Goal: Task Accomplishment & Management: Manage account settings

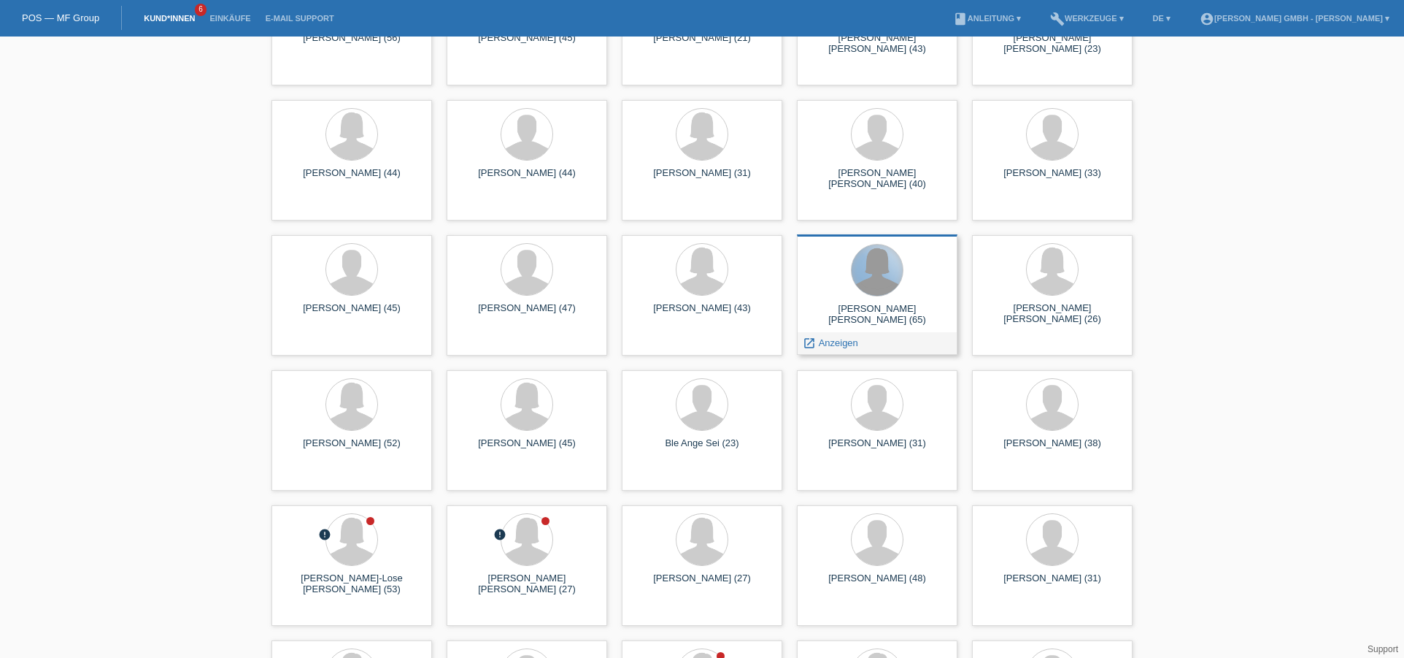
scroll to position [1971, 0]
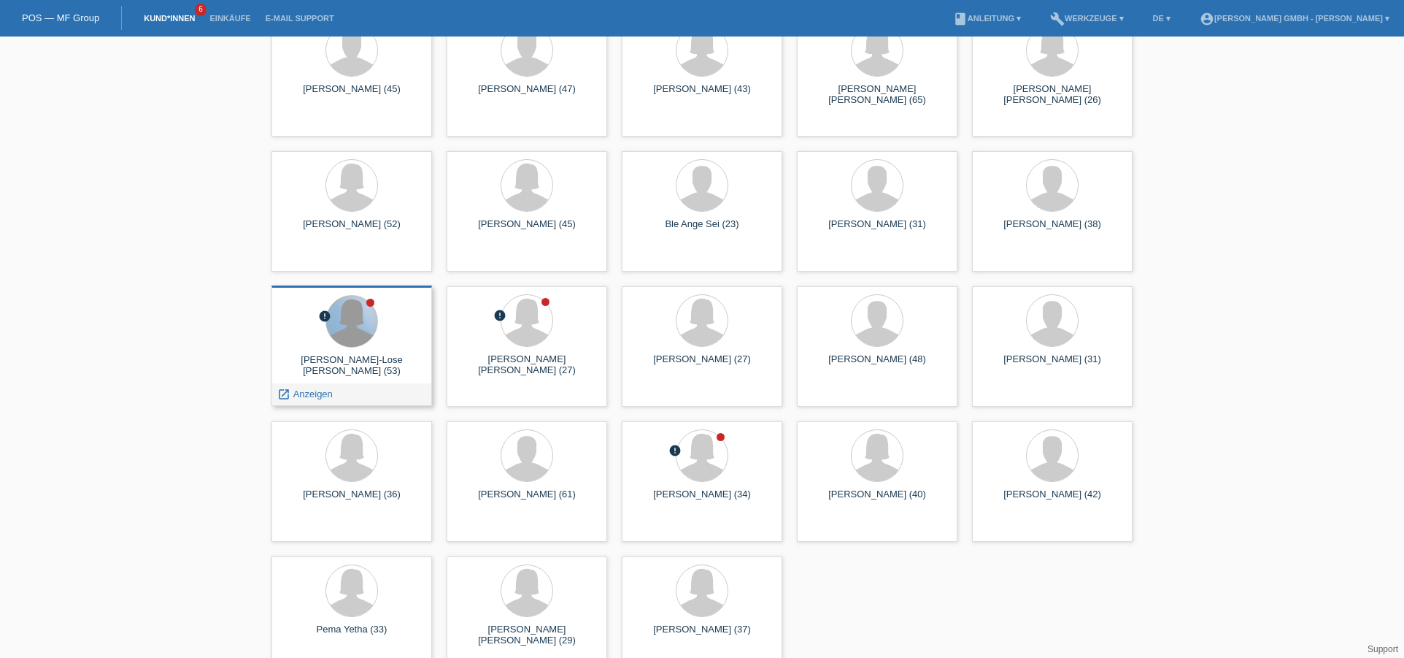
click at [358, 326] on div at bounding box center [351, 321] width 51 height 51
click at [309, 390] on span "Anzeigen" at bounding box center [312, 393] width 39 height 11
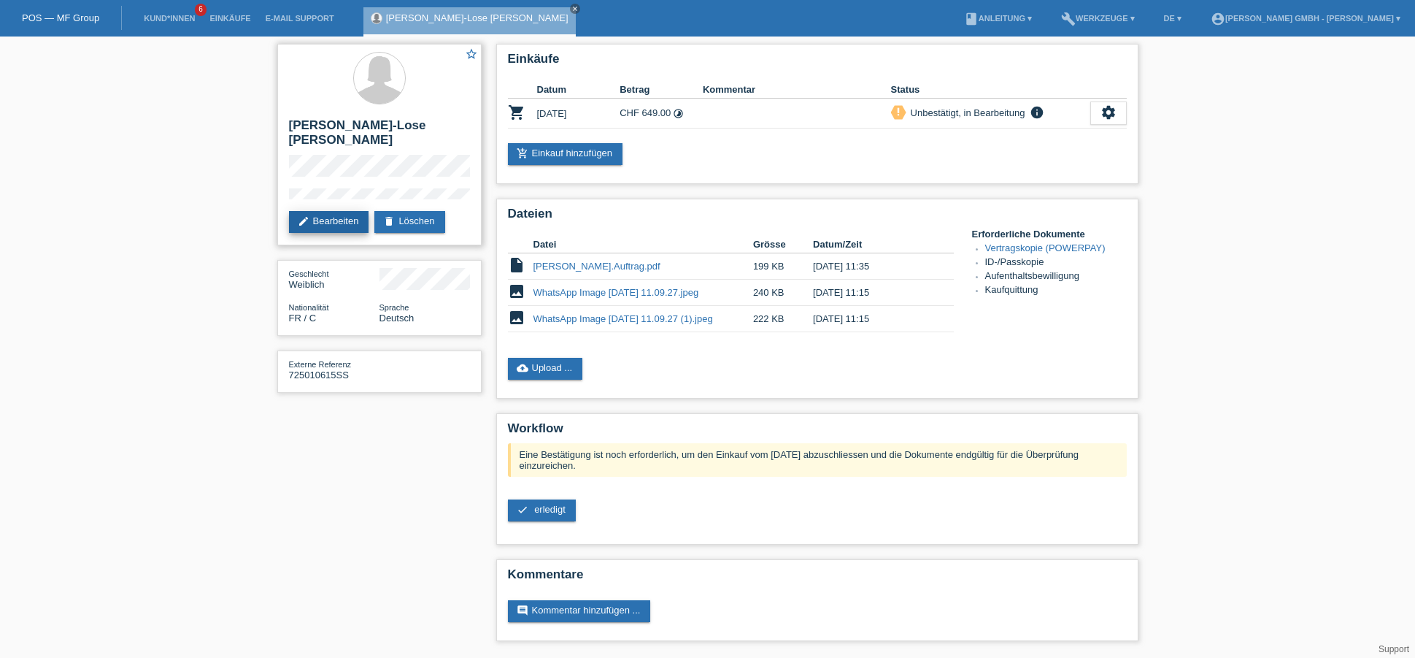
click at [332, 220] on link "edit Bearbeiten" at bounding box center [329, 222] width 80 height 22
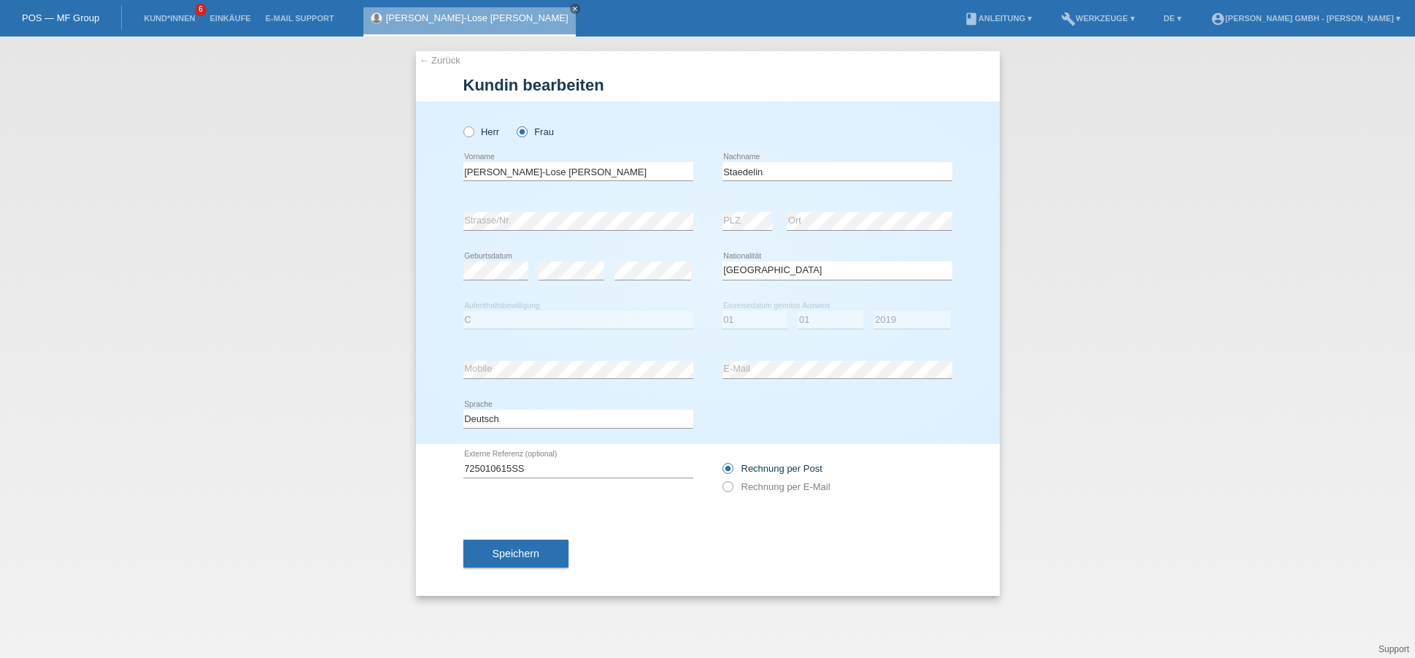
select select "FR"
select select "C"
select select "01"
select select "2019"
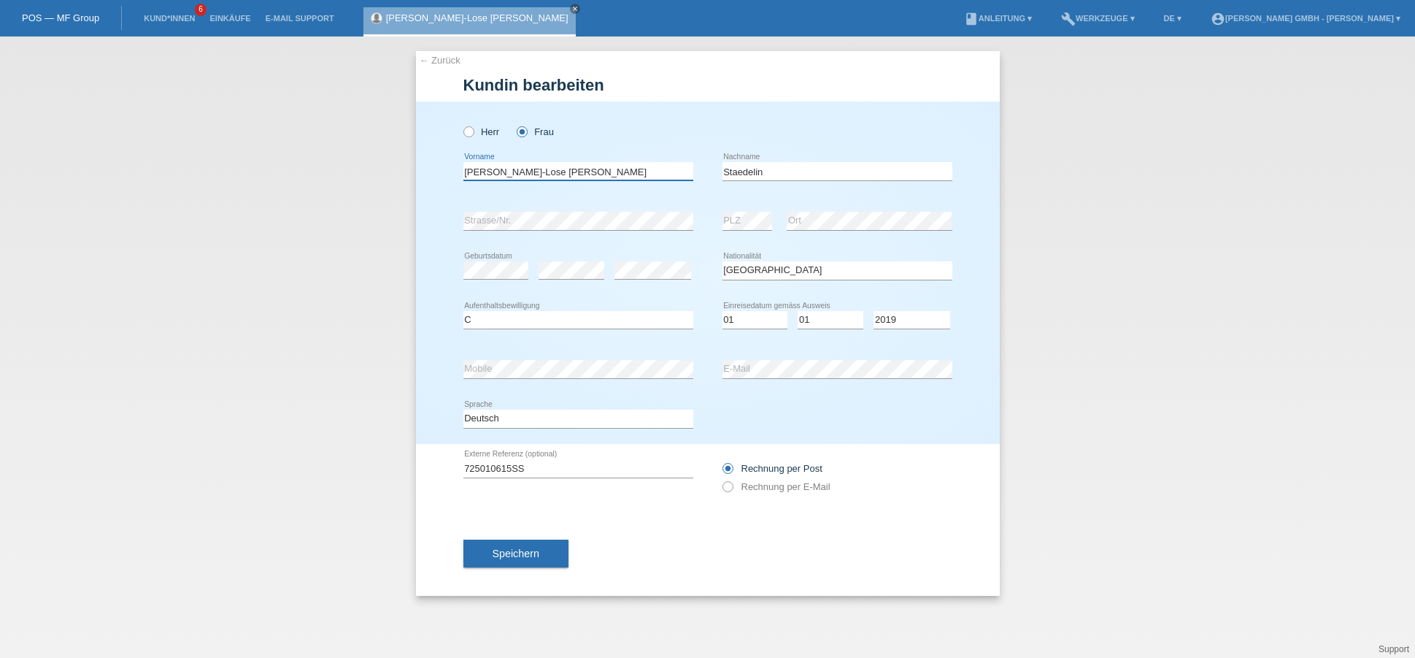
click at [528, 169] on input "Sabine Marie-Lose Claudia" at bounding box center [578, 171] width 230 height 18
type input "[PERSON_NAME]"
click at [515, 544] on button "Speichern" at bounding box center [515, 553] width 105 height 28
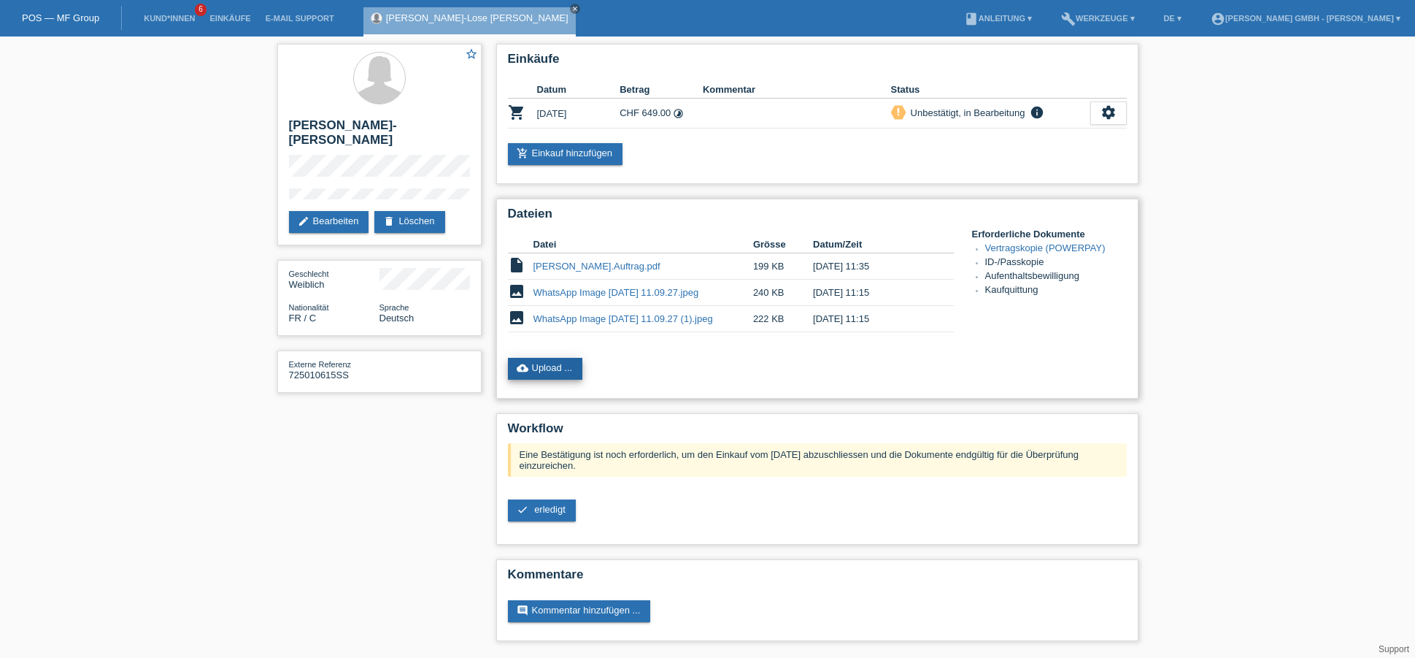
click at [563, 361] on link "cloud_upload Upload ..." at bounding box center [545, 369] width 75 height 22
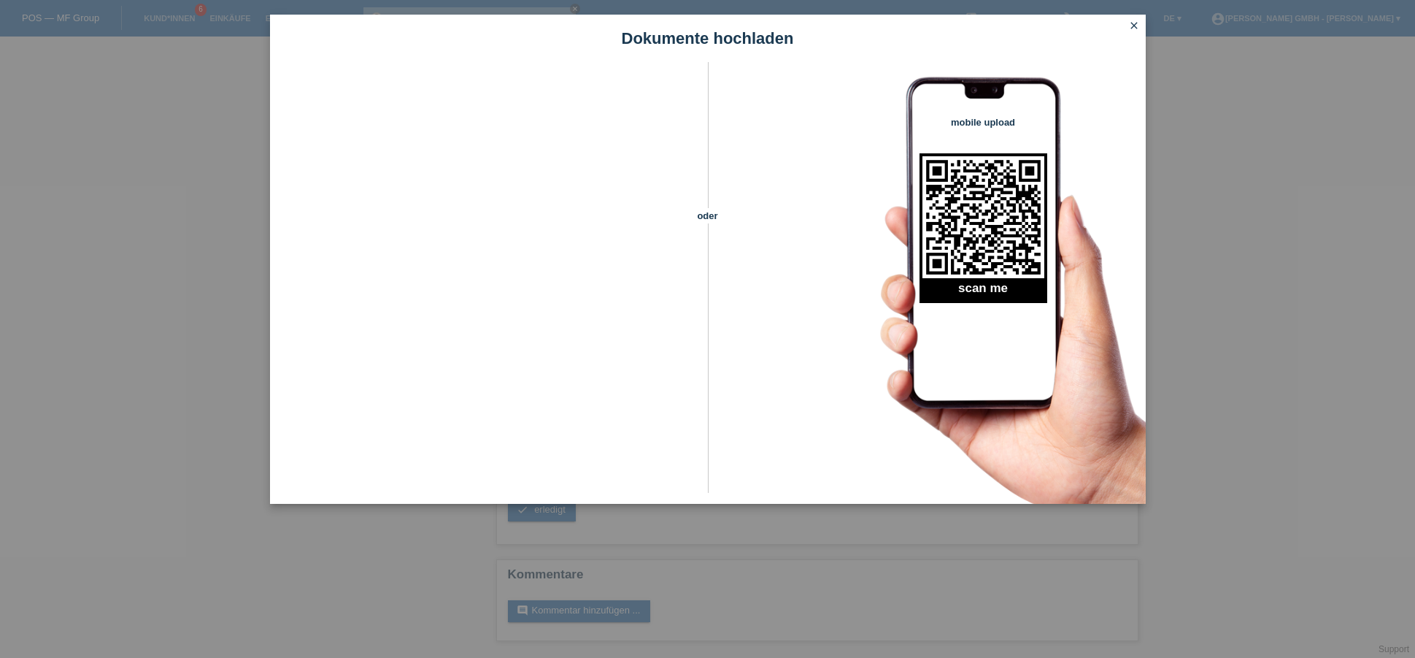
click at [1139, 26] on icon "close" at bounding box center [1134, 26] width 12 height 12
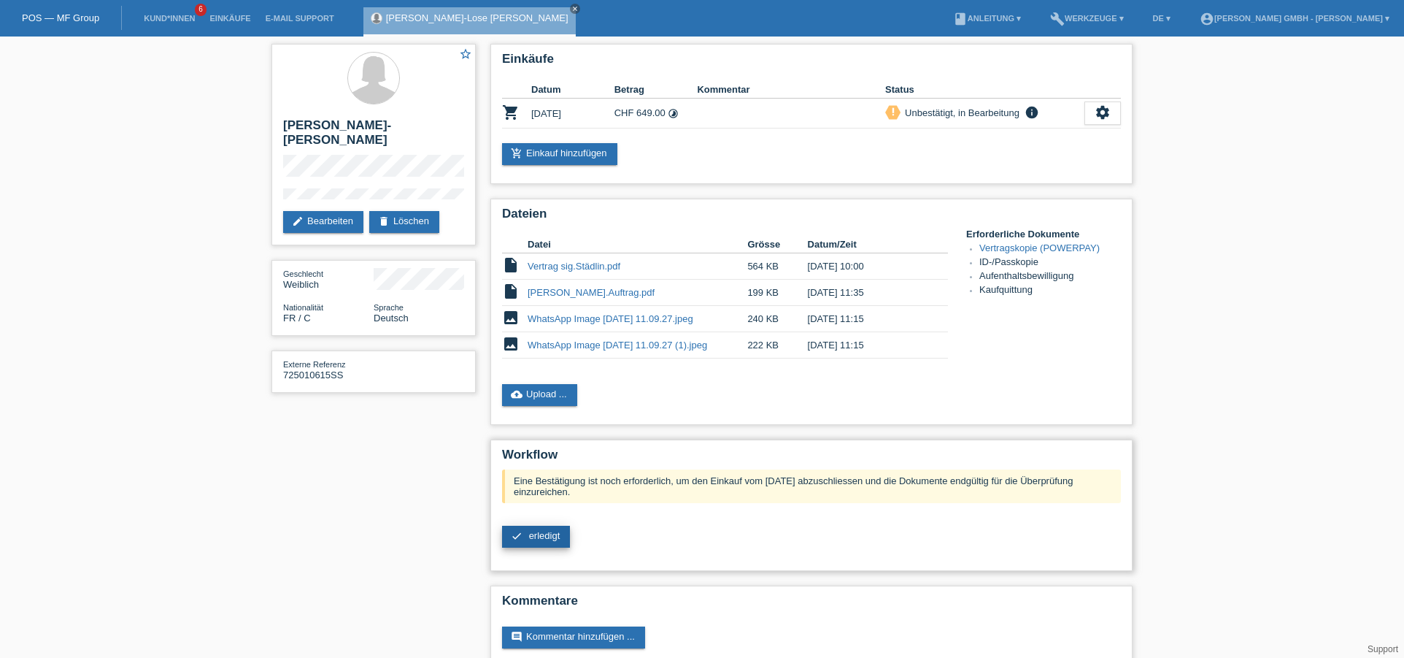
click at [535, 536] on span "erledigt" at bounding box center [544, 535] width 31 height 11
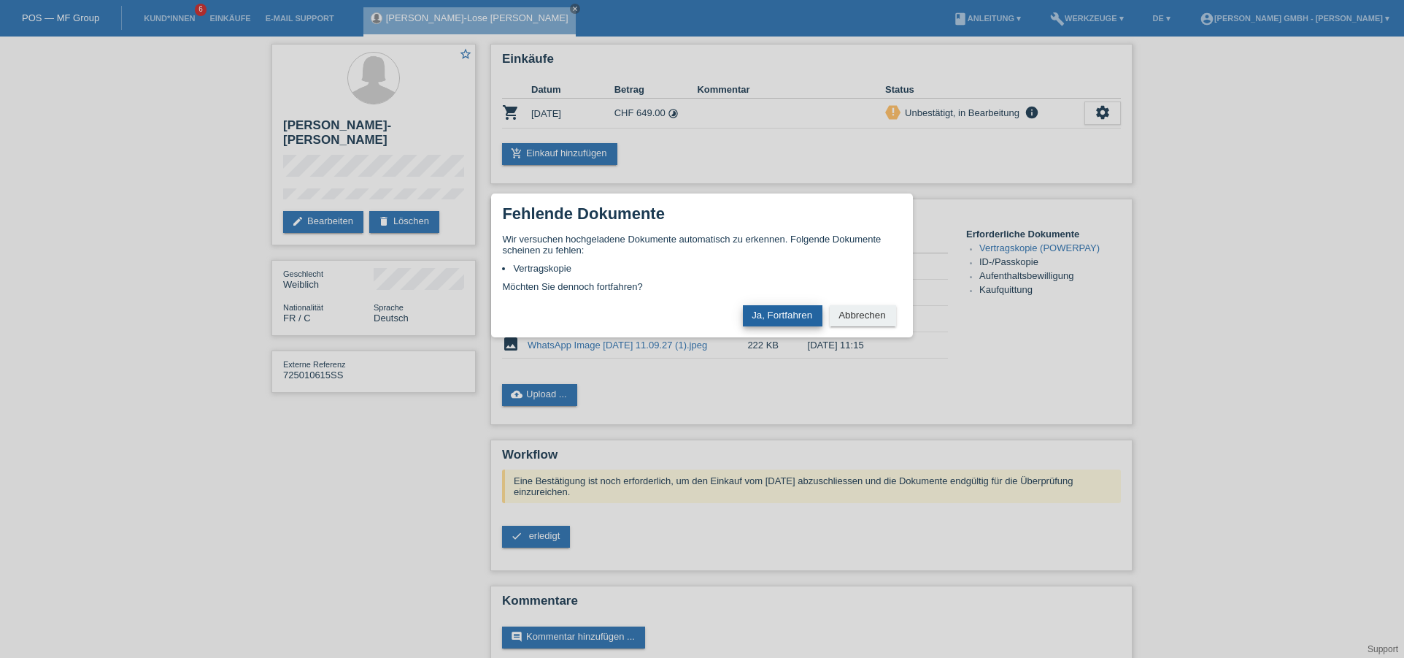
click at [787, 309] on button "Ja, Fortfahren" at bounding box center [783, 315] width 80 height 21
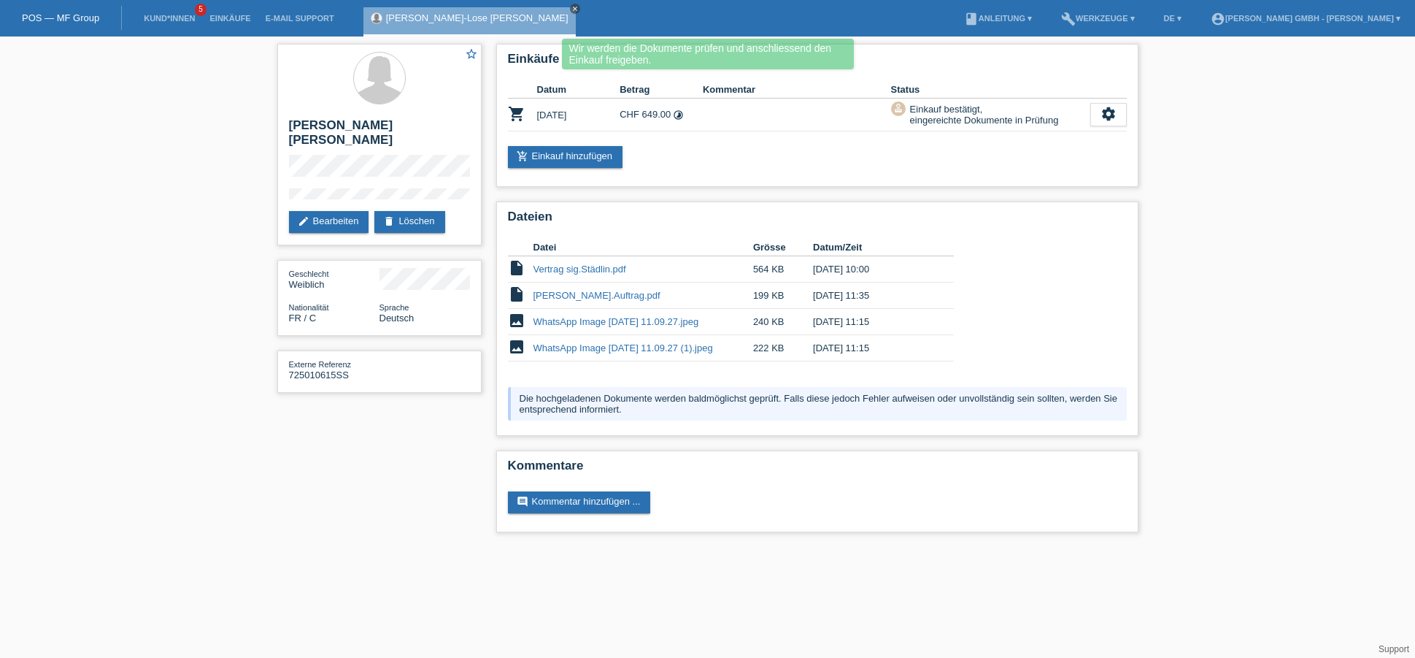
click at [572, 9] on icon "close" at bounding box center [575, 8] width 7 height 7
click at [165, 15] on link "Kund*innen" at bounding box center [169, 18] width 66 height 9
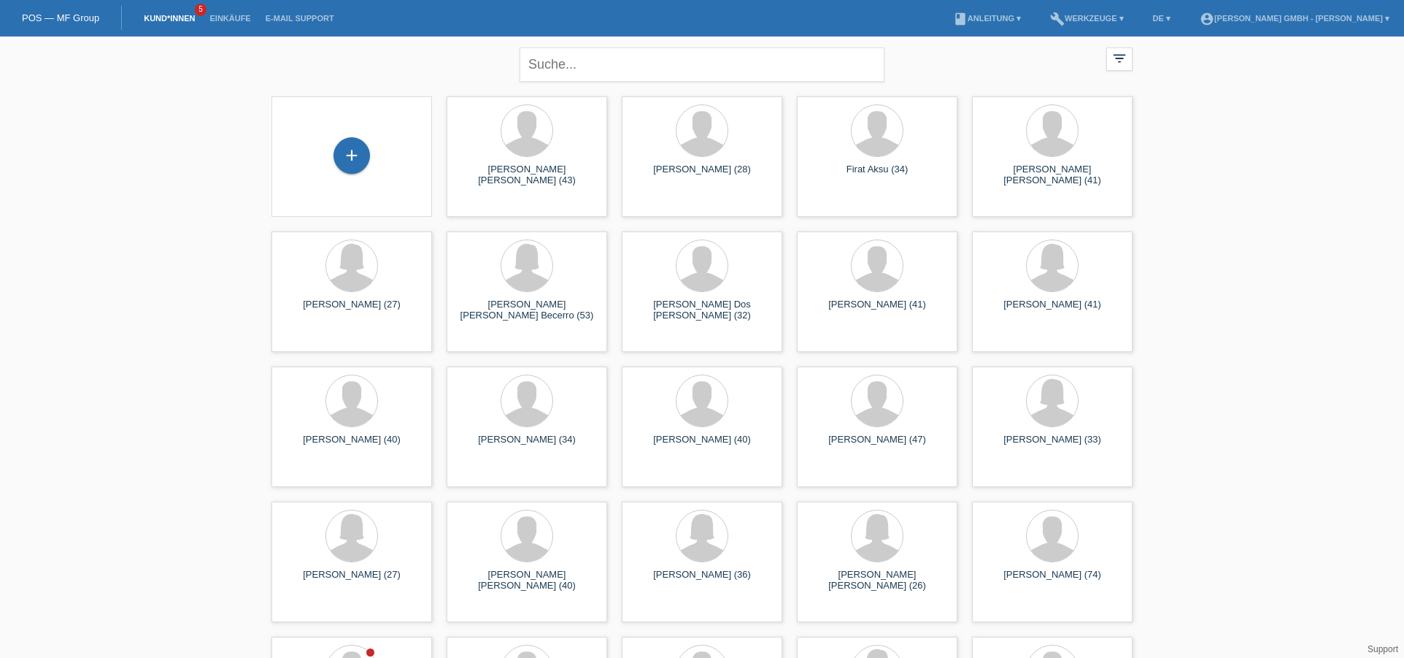
click at [1387, 12] on li "account_circle Leon Makedon GmbH - Borce Nikolovski ▾" at bounding box center [1295, 18] width 204 height 37
click at [1388, 16] on link "account_circle Leon Makedon GmbH - Borce Nikolovski ▾" at bounding box center [1295, 18] width 204 height 9
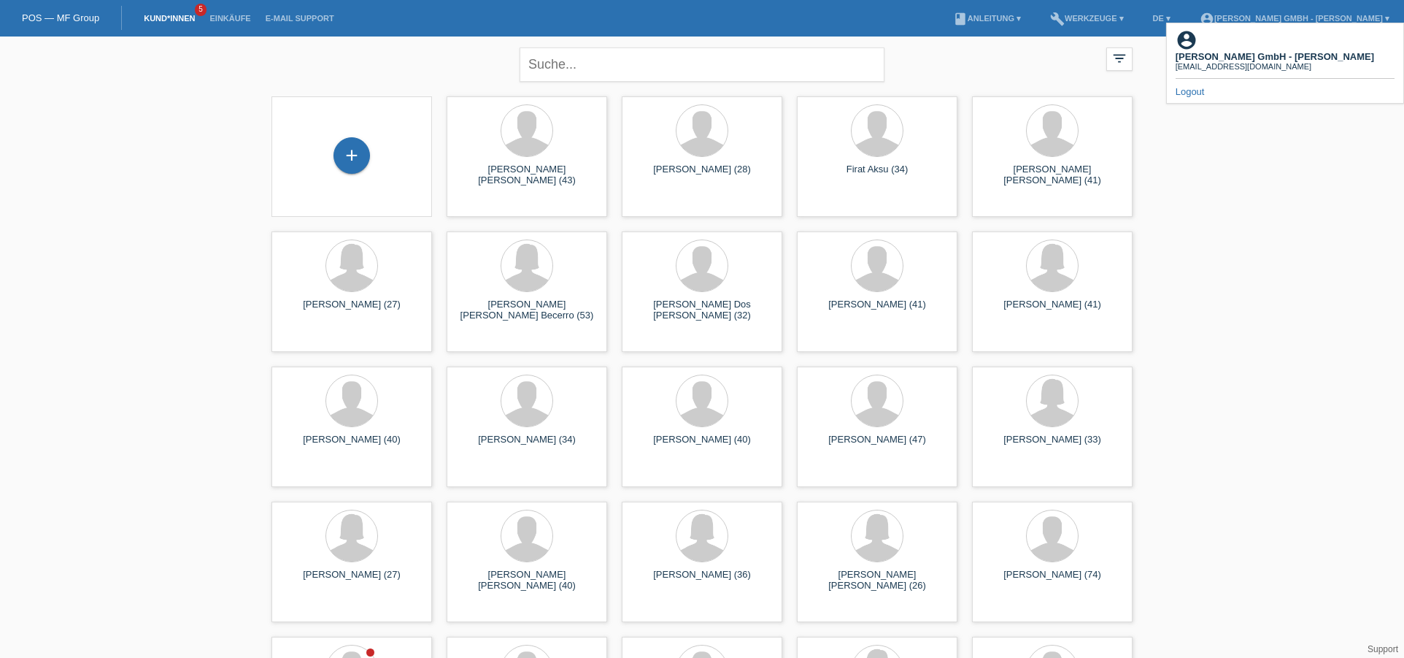
click at [1094, 14] on link "build Werkzeuge ▾" at bounding box center [1087, 18] width 88 height 9
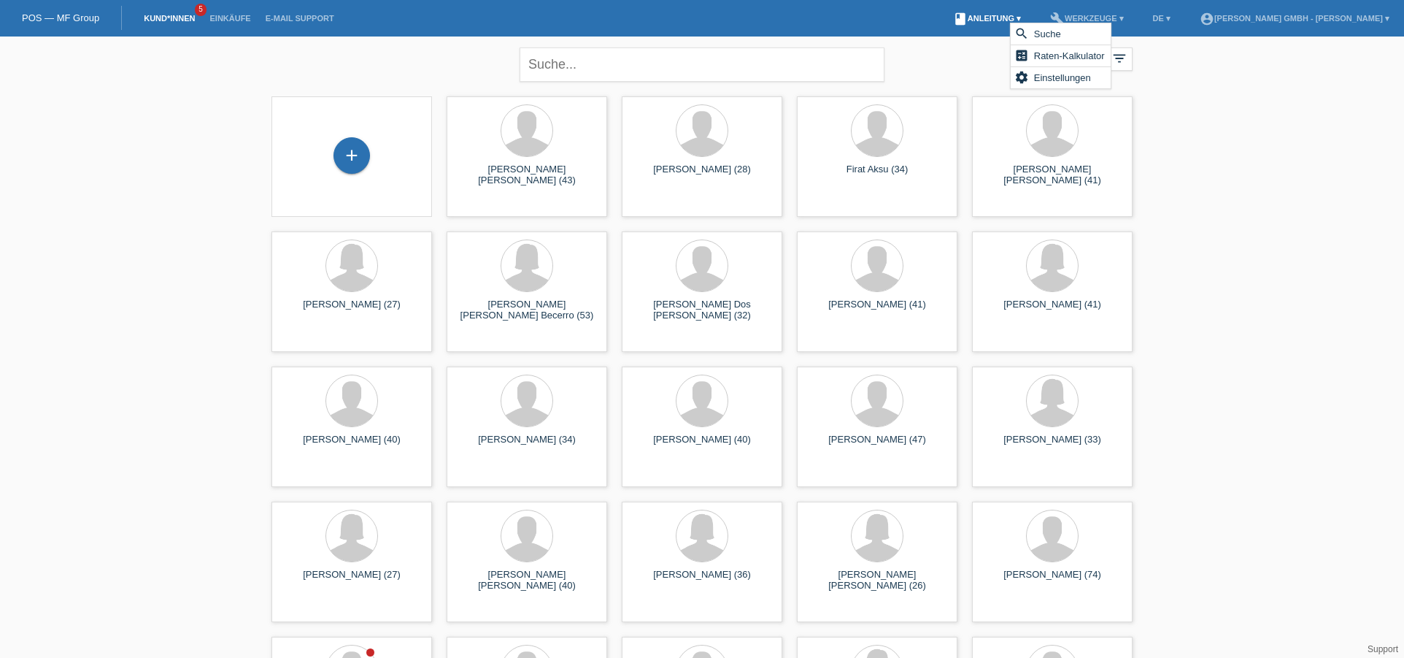
click at [990, 14] on link "book Anleitung ▾" at bounding box center [987, 18] width 82 height 9
click at [161, 13] on li "Kund*innen 5" at bounding box center [169, 18] width 66 height 37
click at [162, 13] on li "Kund*innen 5" at bounding box center [169, 18] width 66 height 37
click at [77, 16] on link "POS — MF Group" at bounding box center [60, 17] width 77 height 11
